Goal: Task Accomplishment & Management: Manage account settings

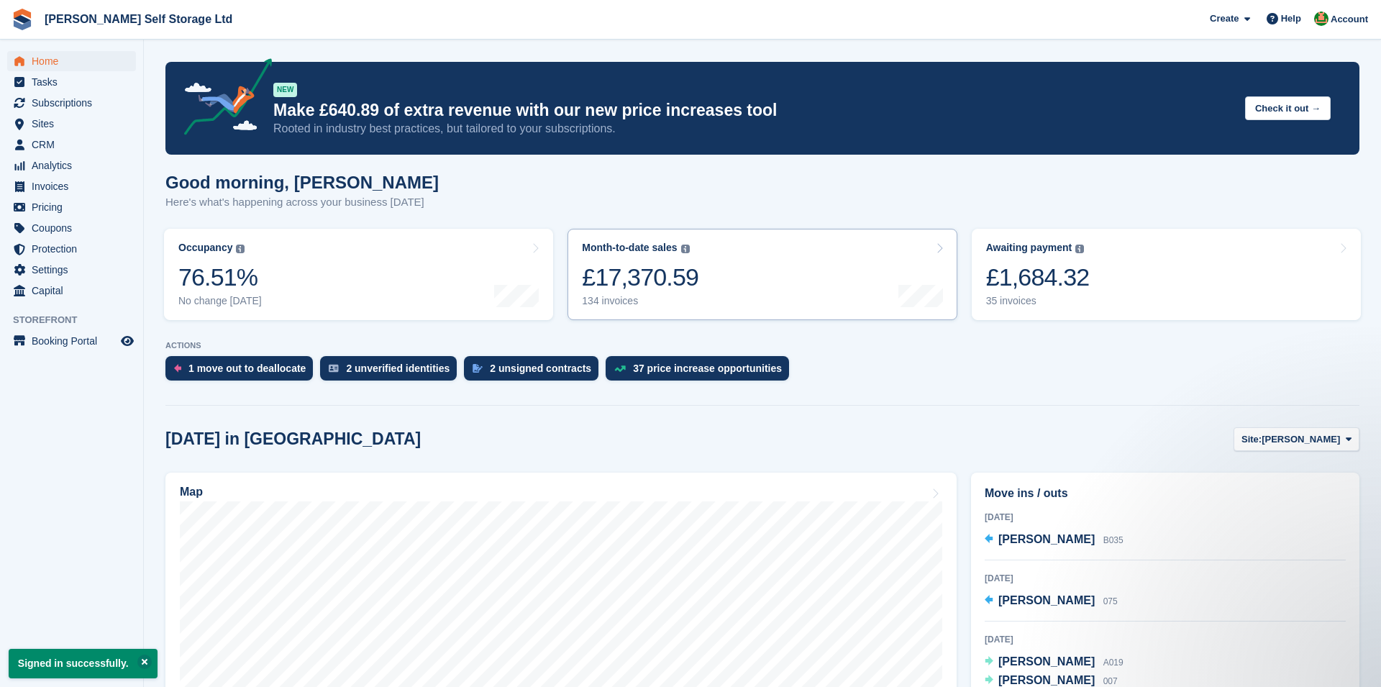
click at [770, 282] on link "Month-to-date sales The sum of all finalised invoices generated this month to d…" at bounding box center [762, 274] width 389 height 91
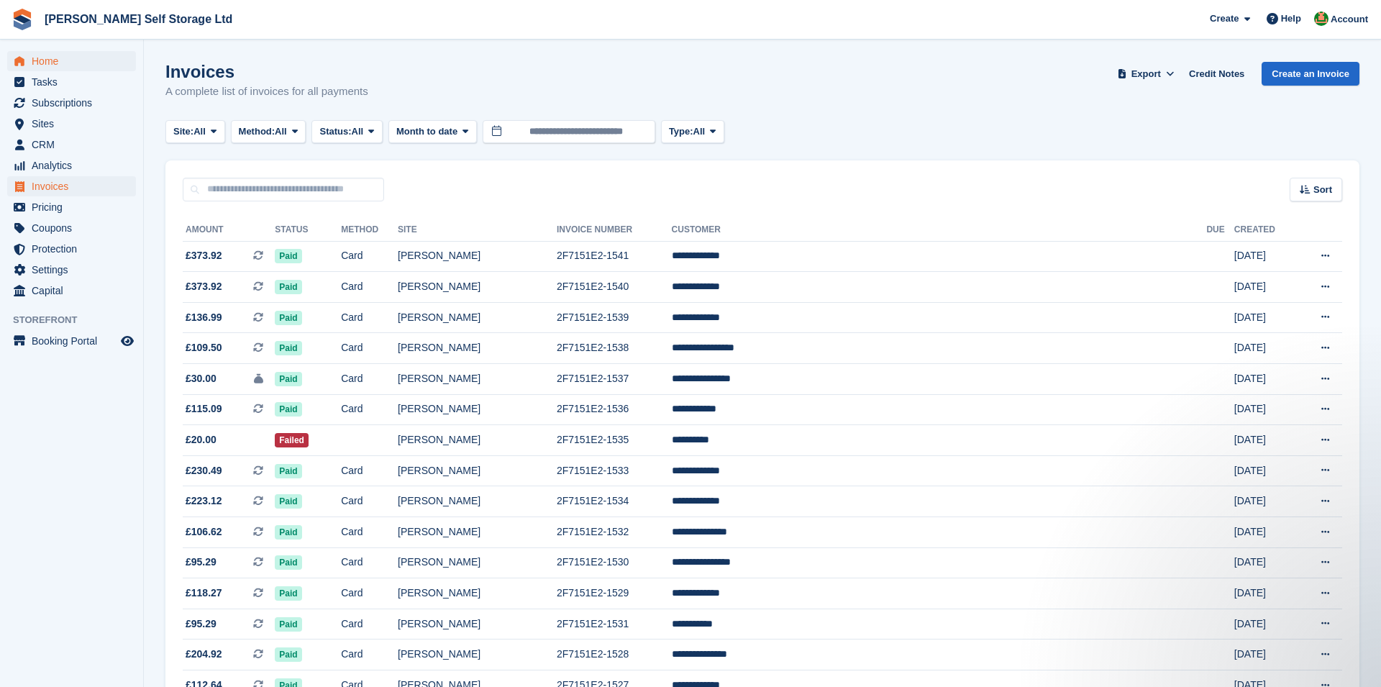
click at [50, 57] on span "Home" at bounding box center [75, 61] width 86 height 20
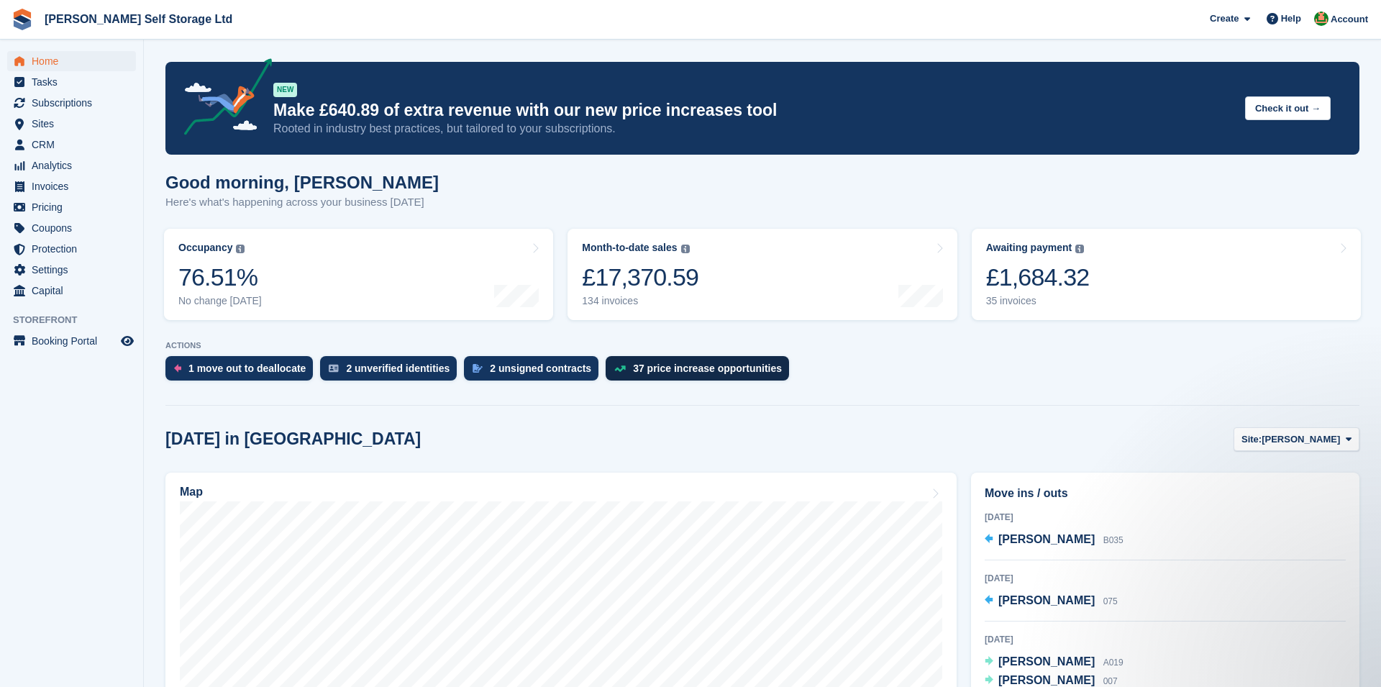
click at [751, 372] on div "37 price increase opportunities" at bounding box center [707, 369] width 149 height 12
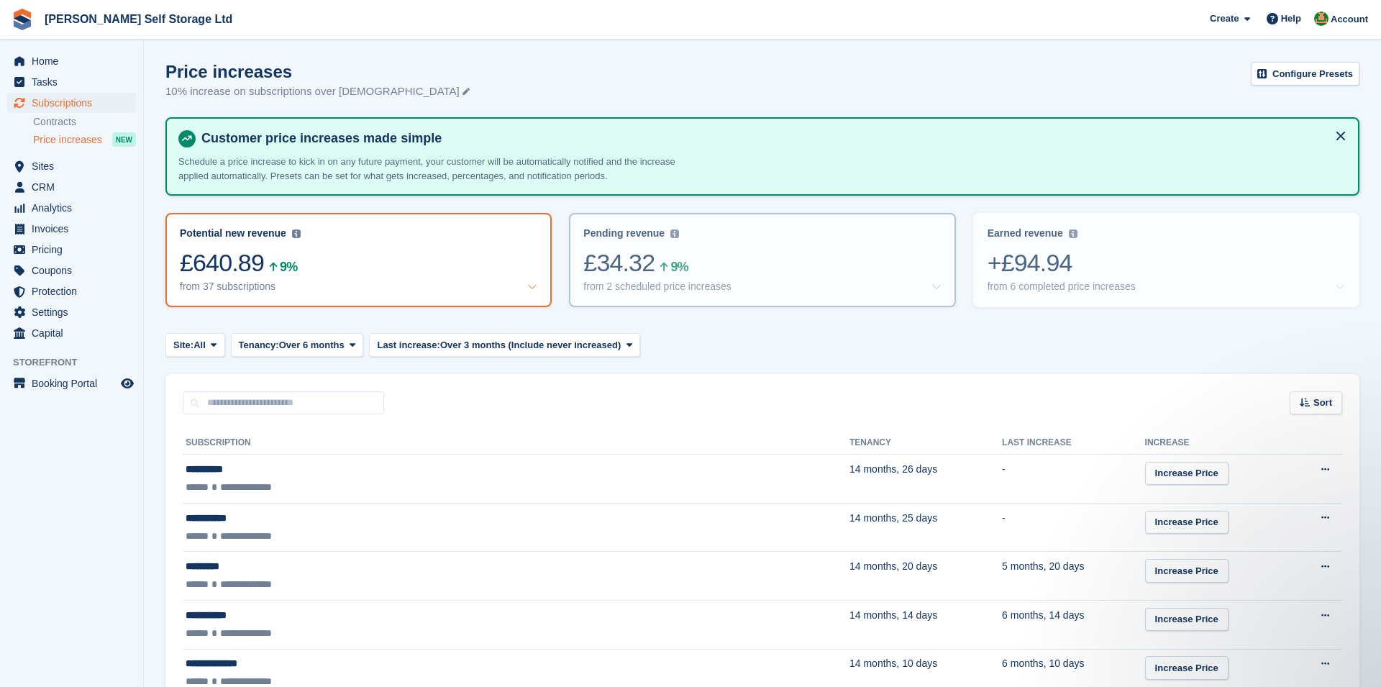
click at [723, 266] on div "£34.32 9%" at bounding box center [762, 262] width 358 height 29
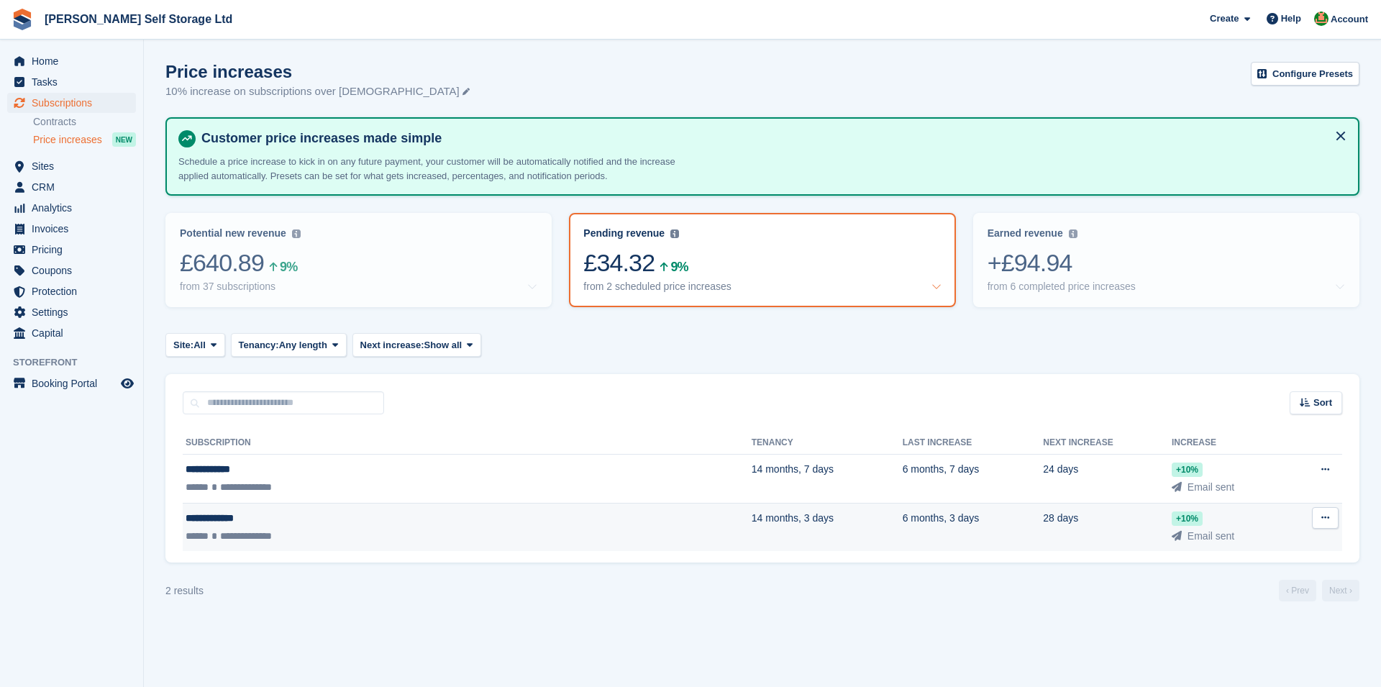
click at [327, 516] on div "**********" at bounding box center [339, 518] width 307 height 15
click at [319, 511] on div "**********" at bounding box center [339, 518] width 307 height 15
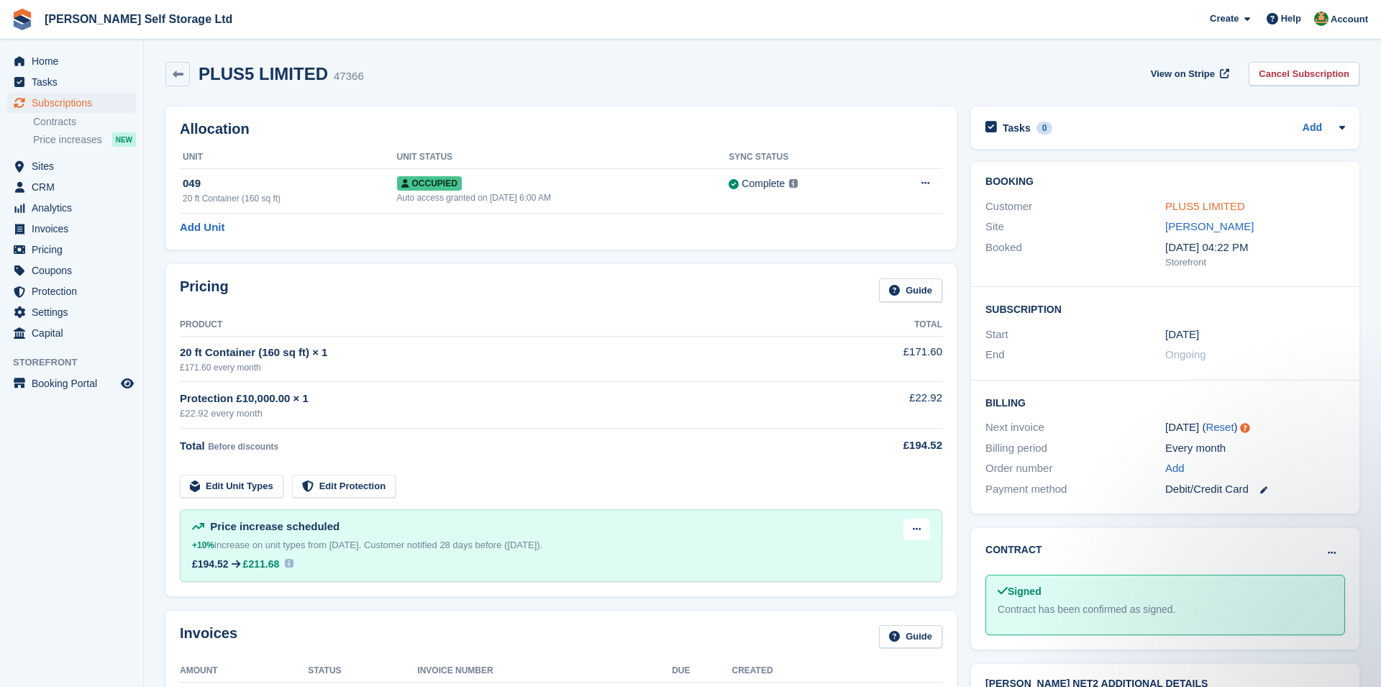
click at [1198, 200] on link "PLUS5 LIMITED" at bounding box center [1205, 206] width 80 height 12
click at [159, 166] on div "Allocation Unit Unit Status Sync Status 049 20 ft Container (160 sq ft) Occupie…" at bounding box center [561, 178] width 806 height 158
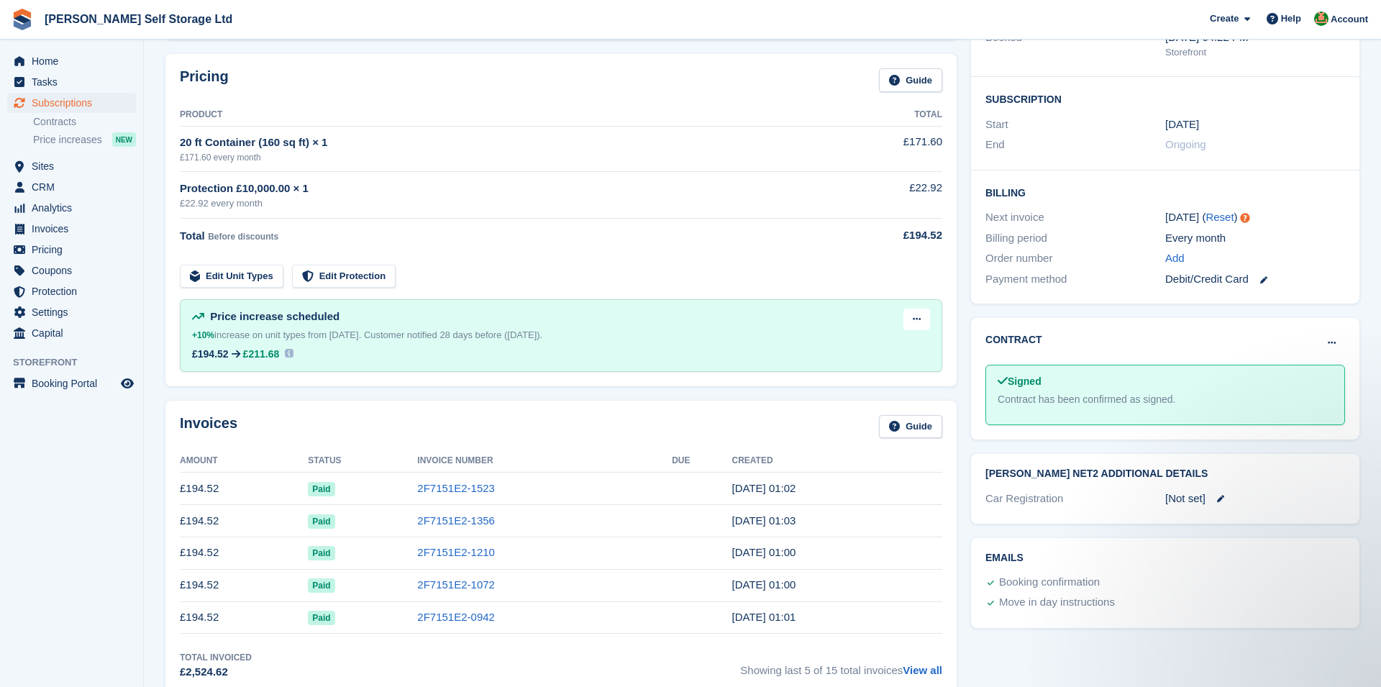
scroll to position [227, 0]
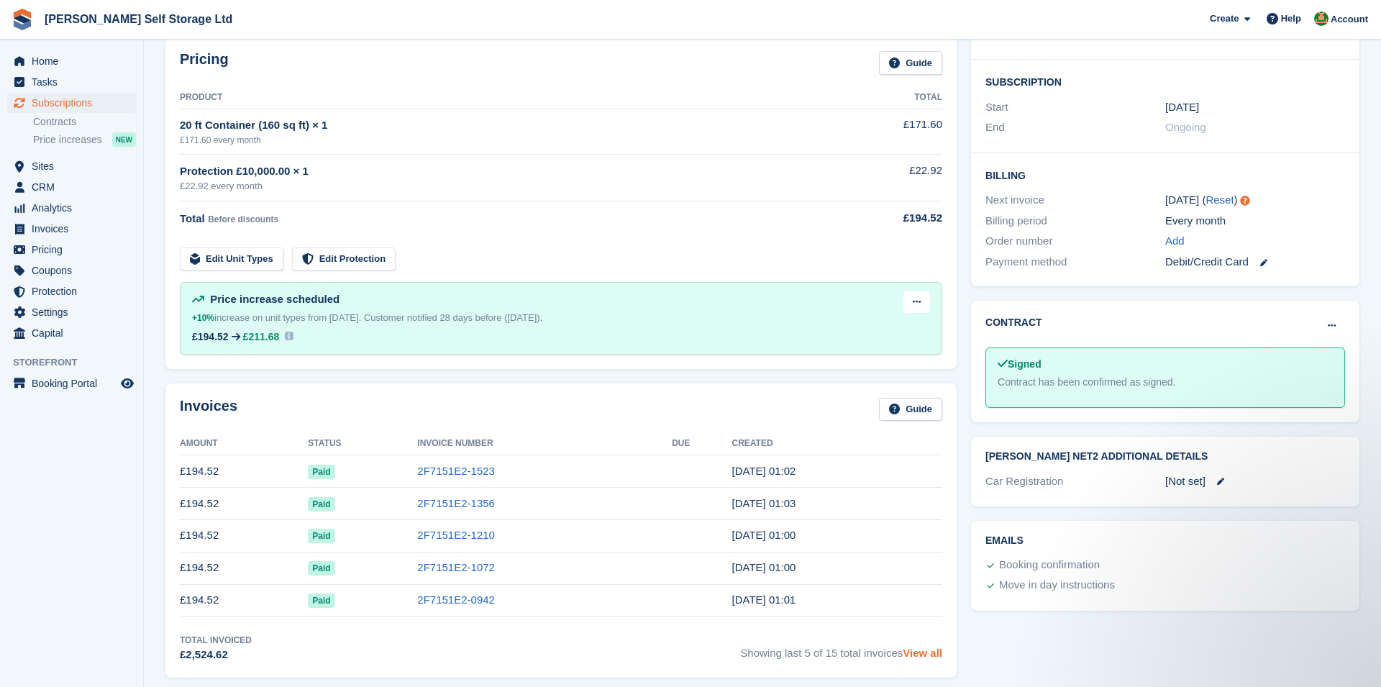
click at [924, 657] on link "View all" at bounding box center [923, 653] width 40 height 12
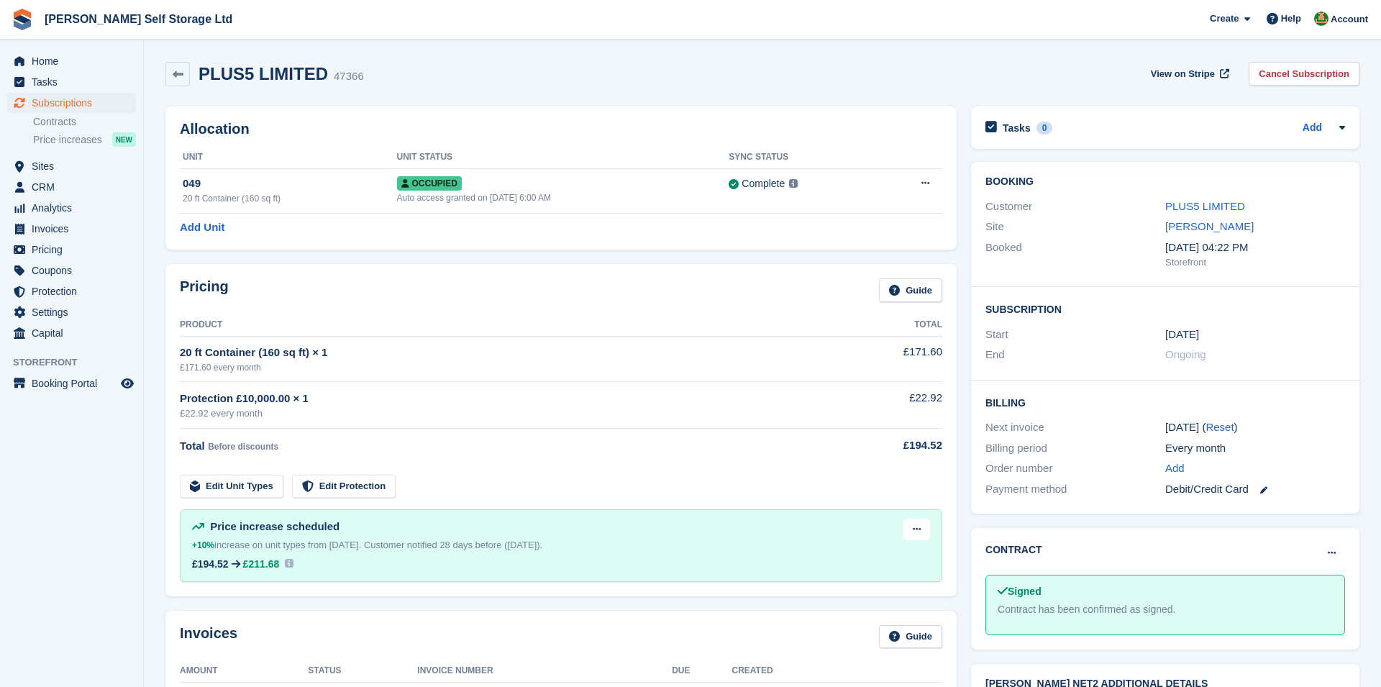
scroll to position [227, 0]
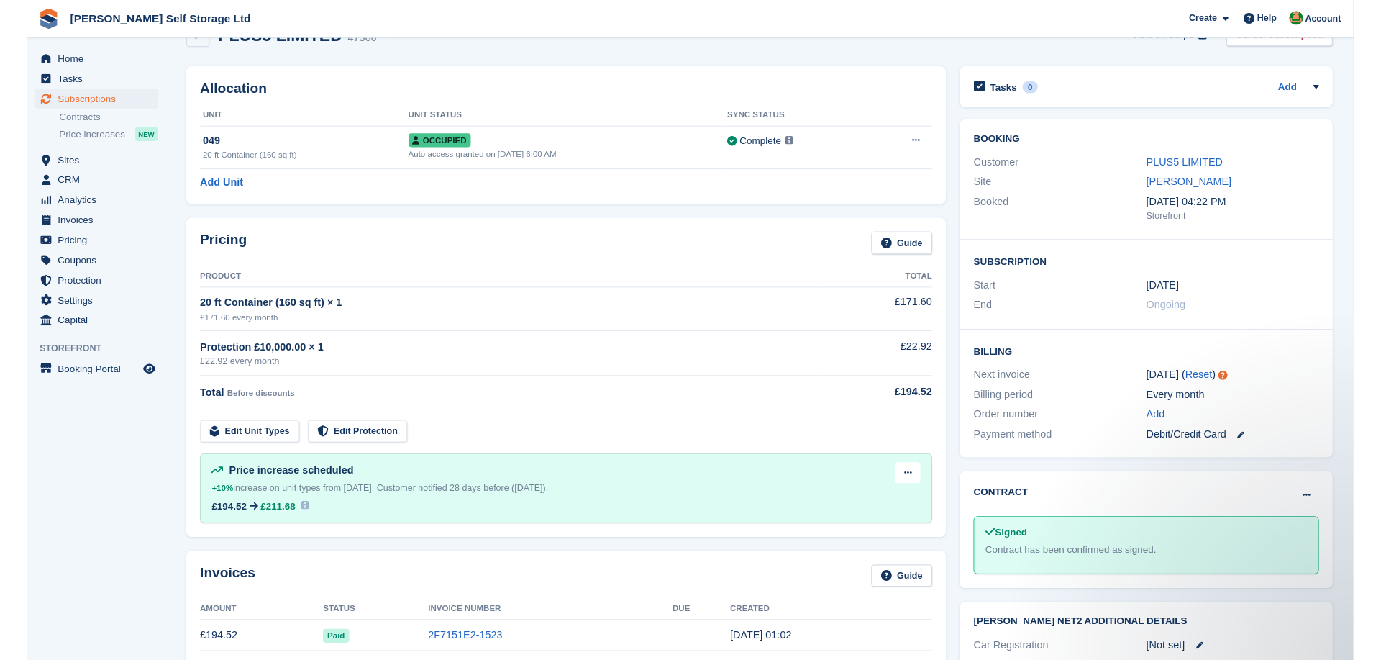
scroll to position [40, 0]
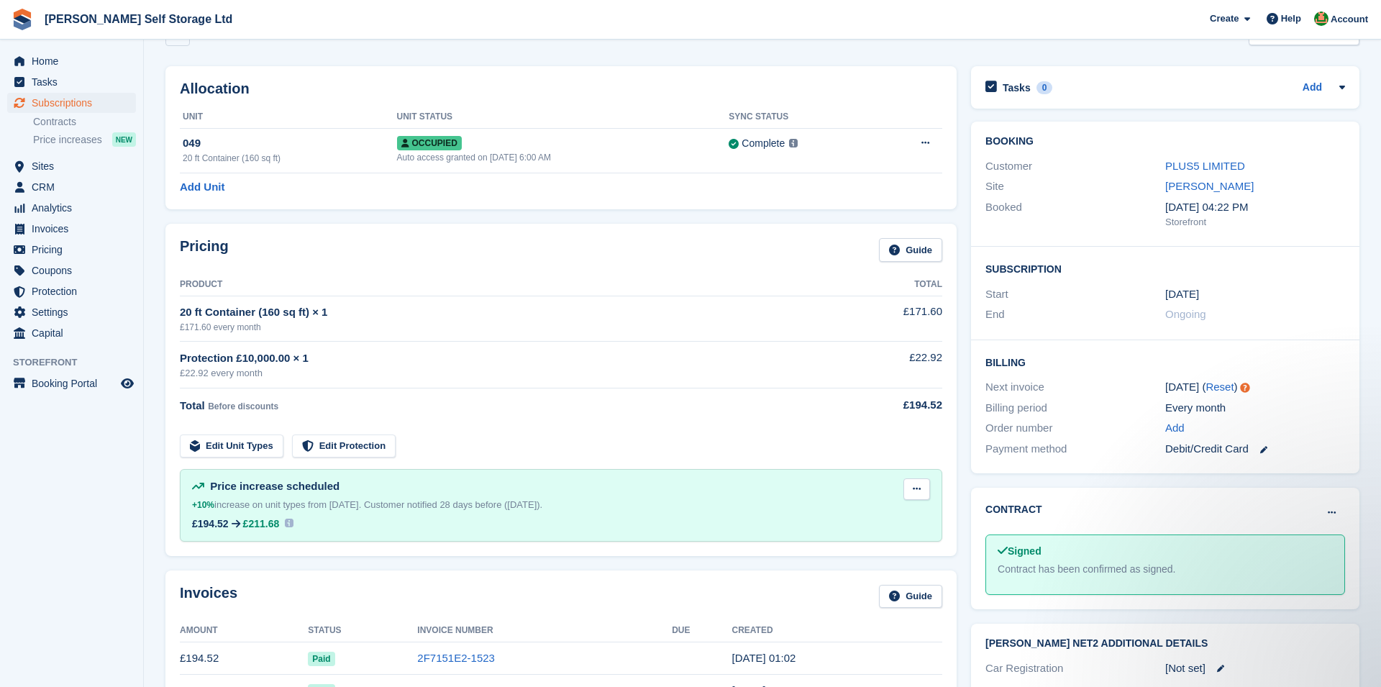
click at [910, 489] on button at bounding box center [916, 489] width 27 height 22
click at [886, 515] on p "Edit next increase" at bounding box center [860, 517] width 125 height 19
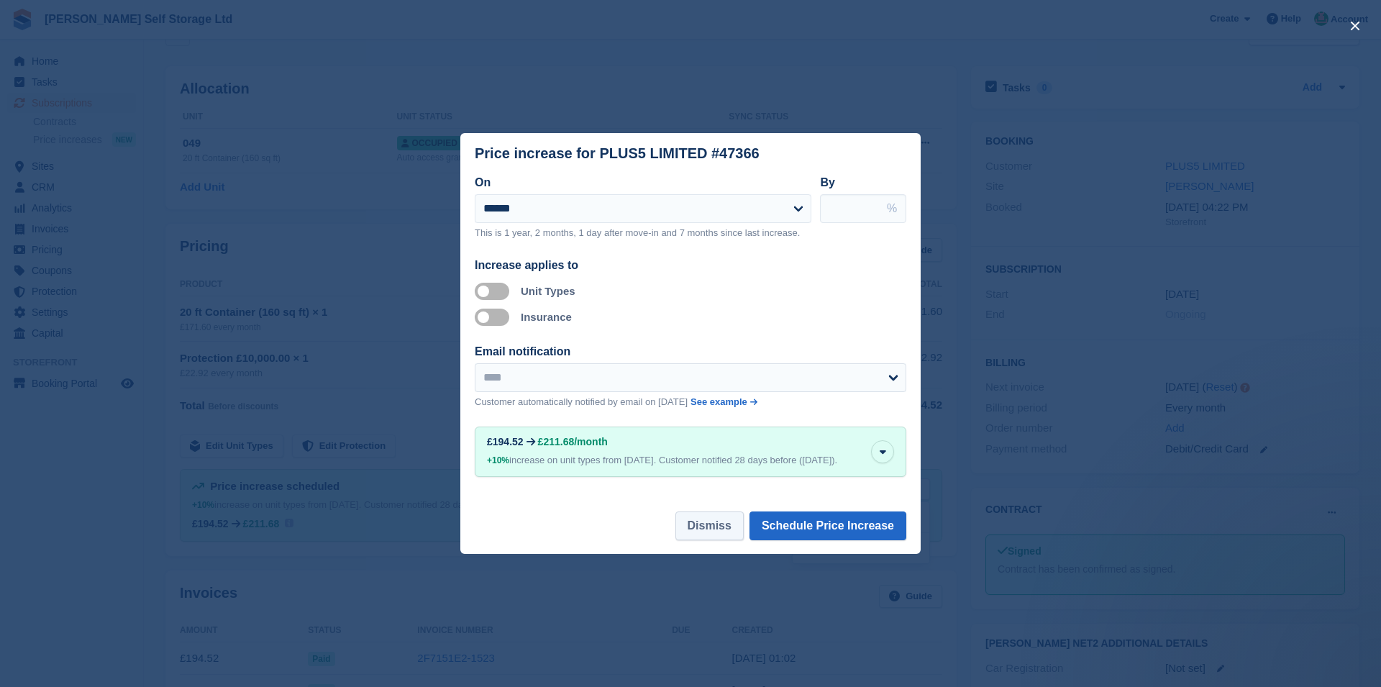
click at [698, 538] on button "Dismiss" at bounding box center [709, 525] width 68 height 29
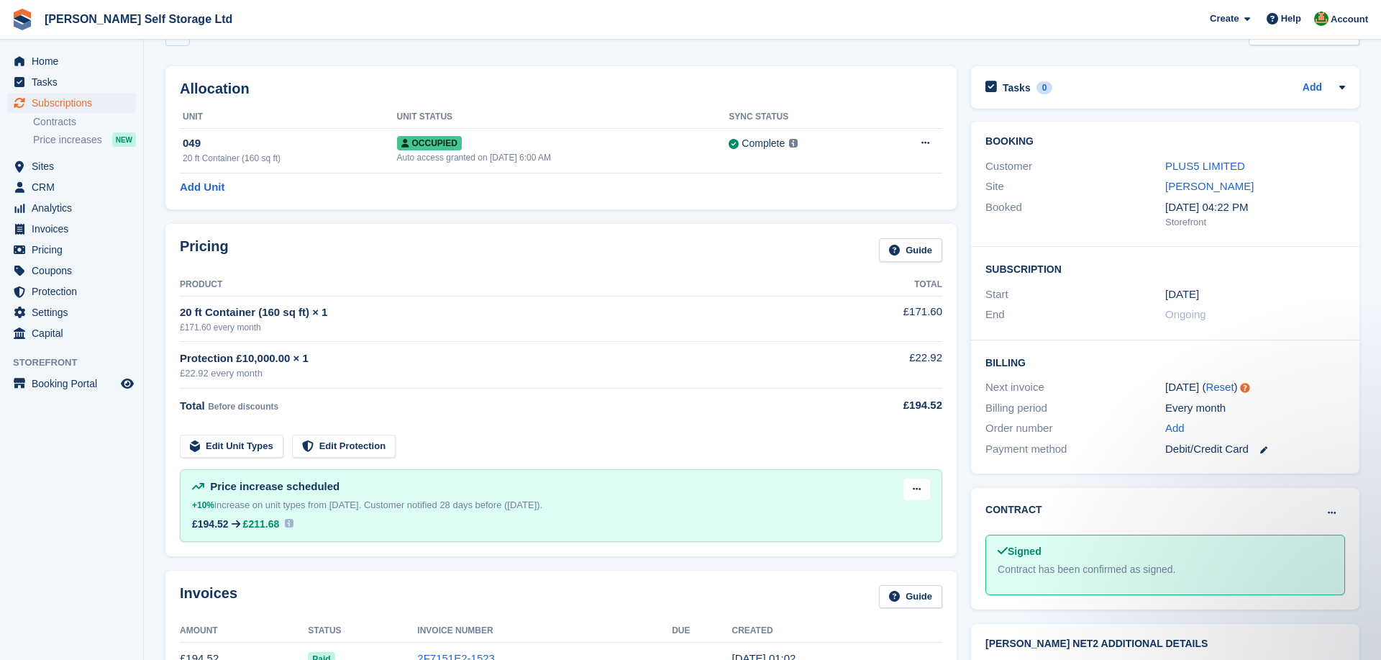
click at [165, 552] on div "Pricing Guide Product Total 20 ft Container (160 sq ft) × 1 £171.60 every month…" at bounding box center [560, 390] width 791 height 332
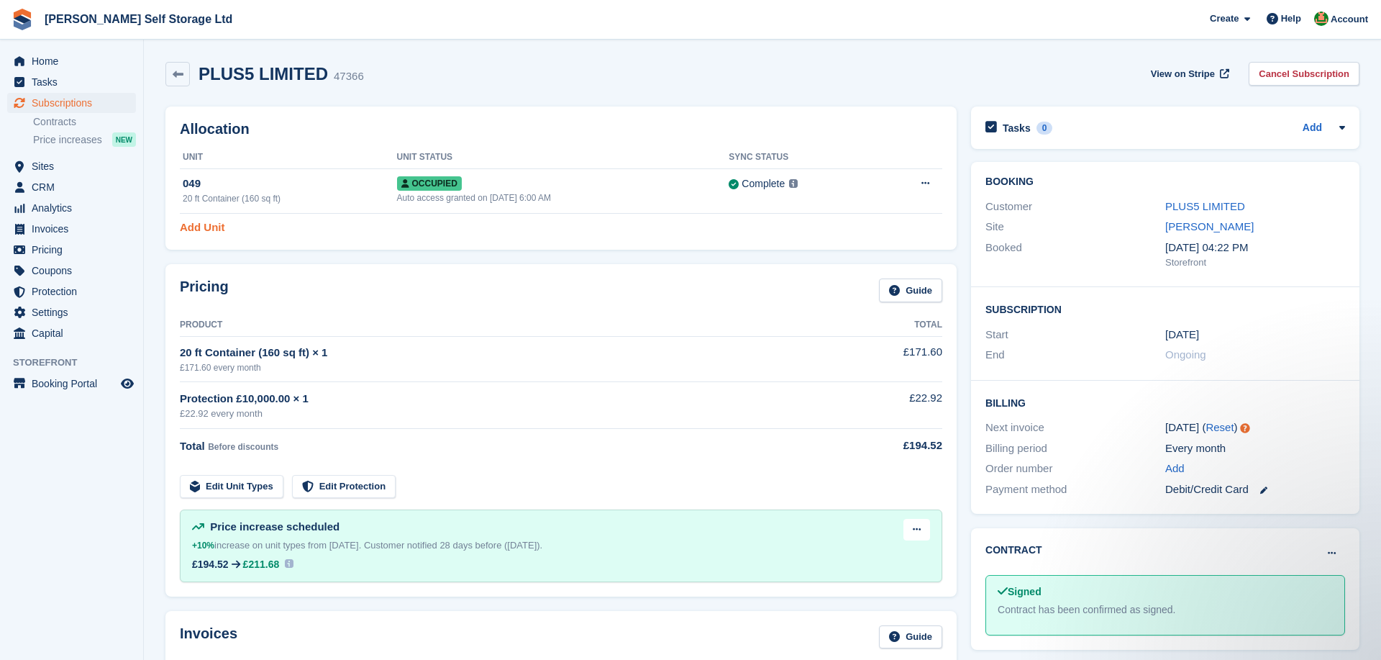
scroll to position [0, 0]
click at [158, 109] on div "Allocation Unit Unit Status Sync Status 049 20 ft Container (160 sq ft) Occupie…" at bounding box center [561, 178] width 806 height 158
